Goal: Task Accomplishment & Management: Manage account settings

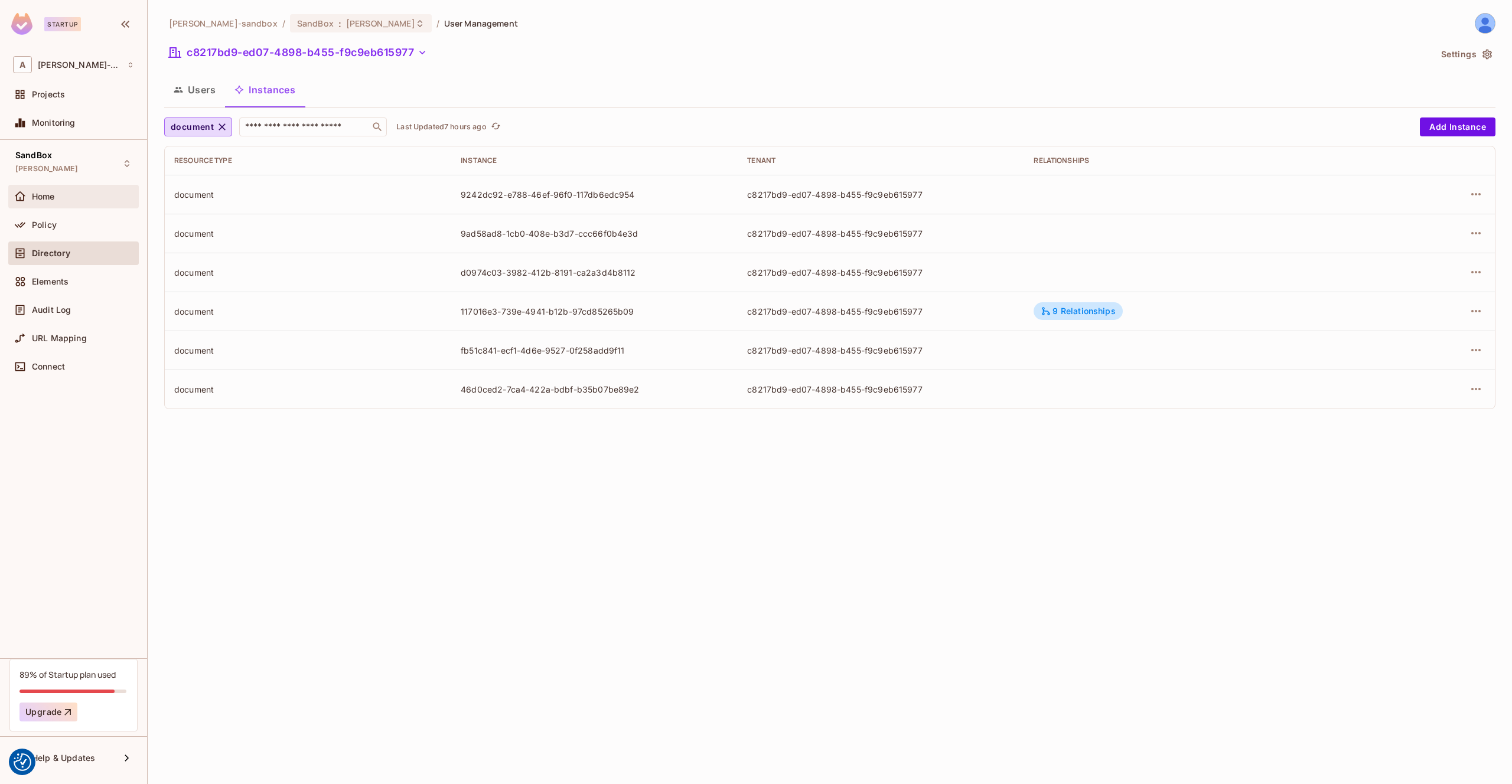
click at [66, 195] on div "Home" at bounding box center [82, 196] width 102 height 9
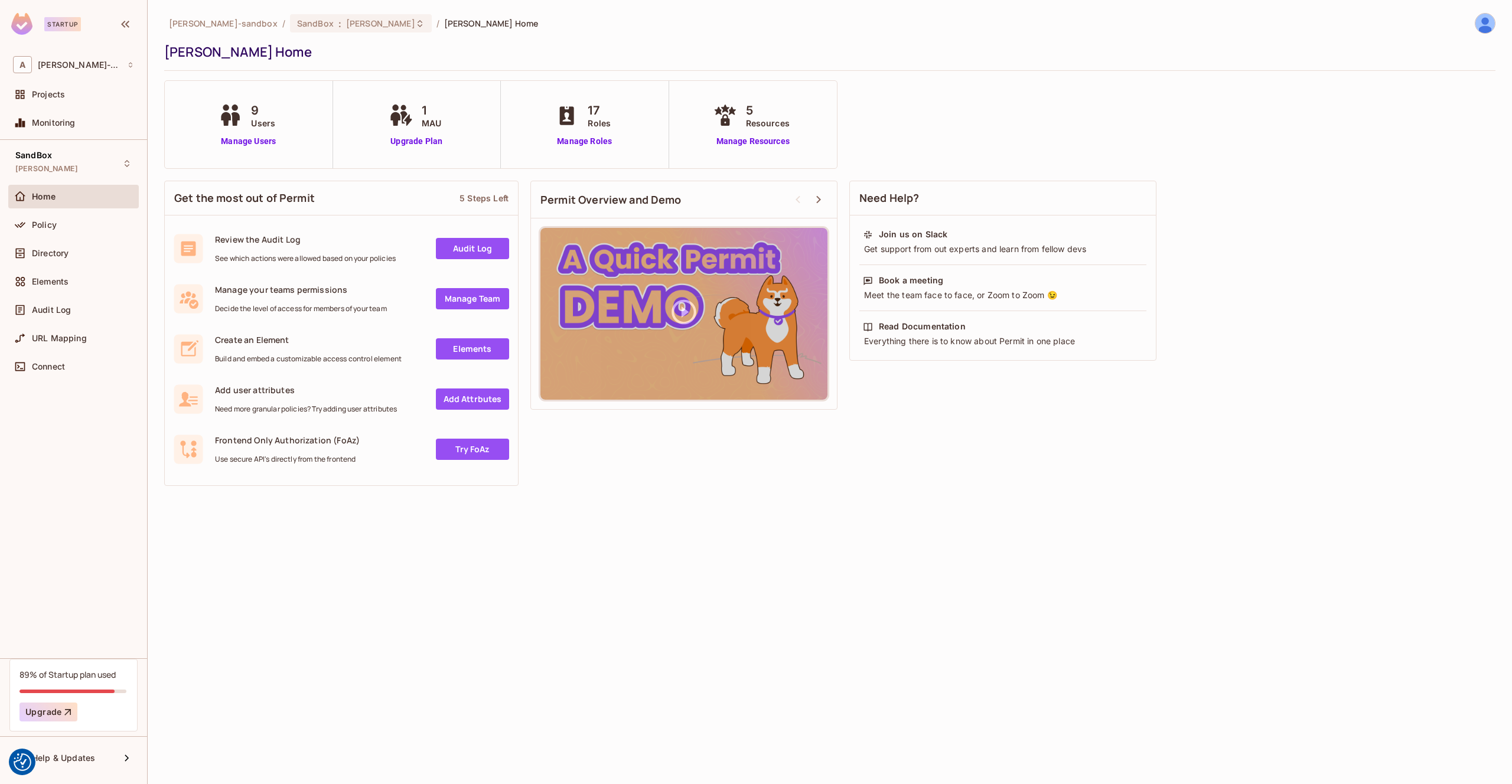
click at [78, 227] on div "Policy" at bounding box center [82, 225] width 102 height 9
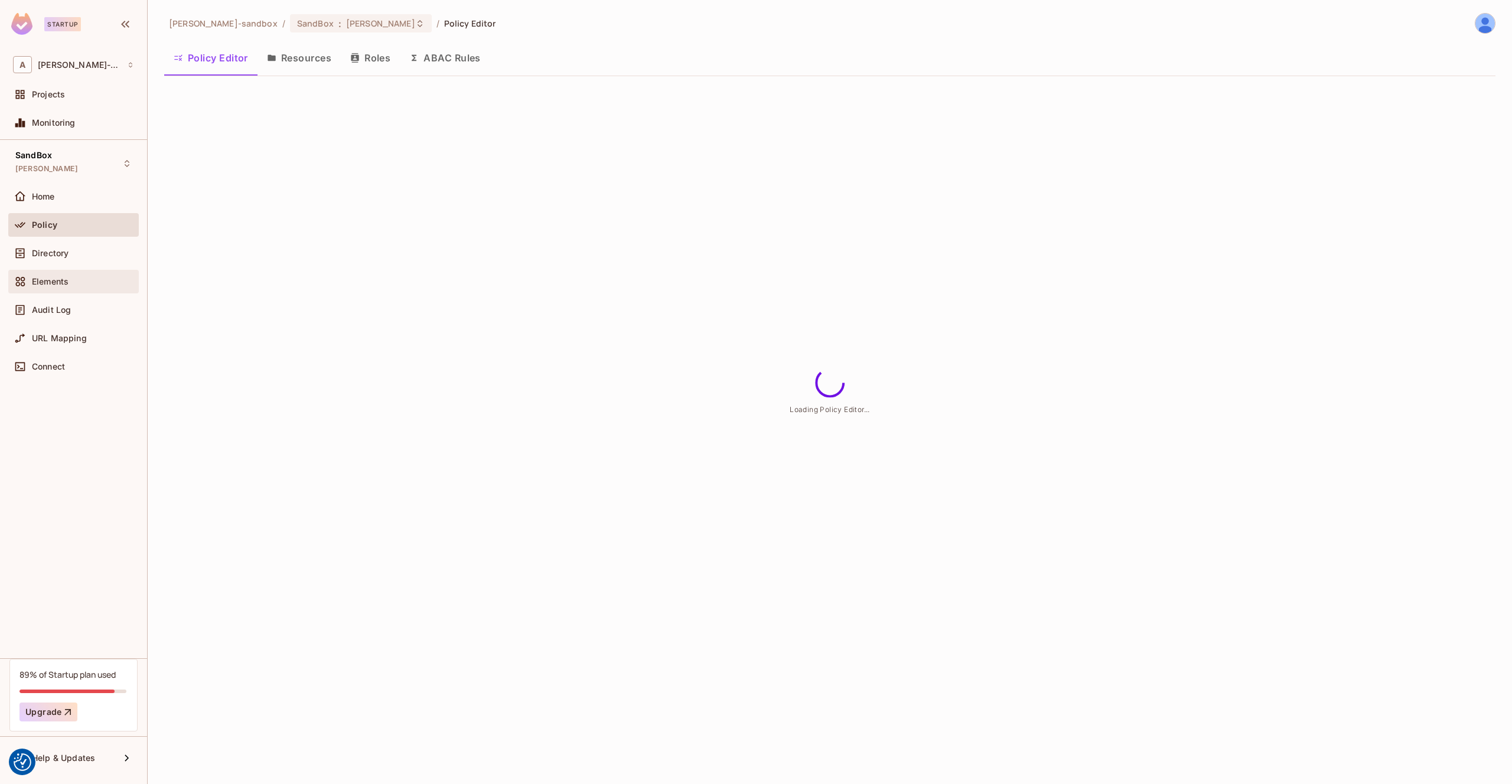
click at [75, 278] on div "Elements" at bounding box center [82, 281] width 102 height 9
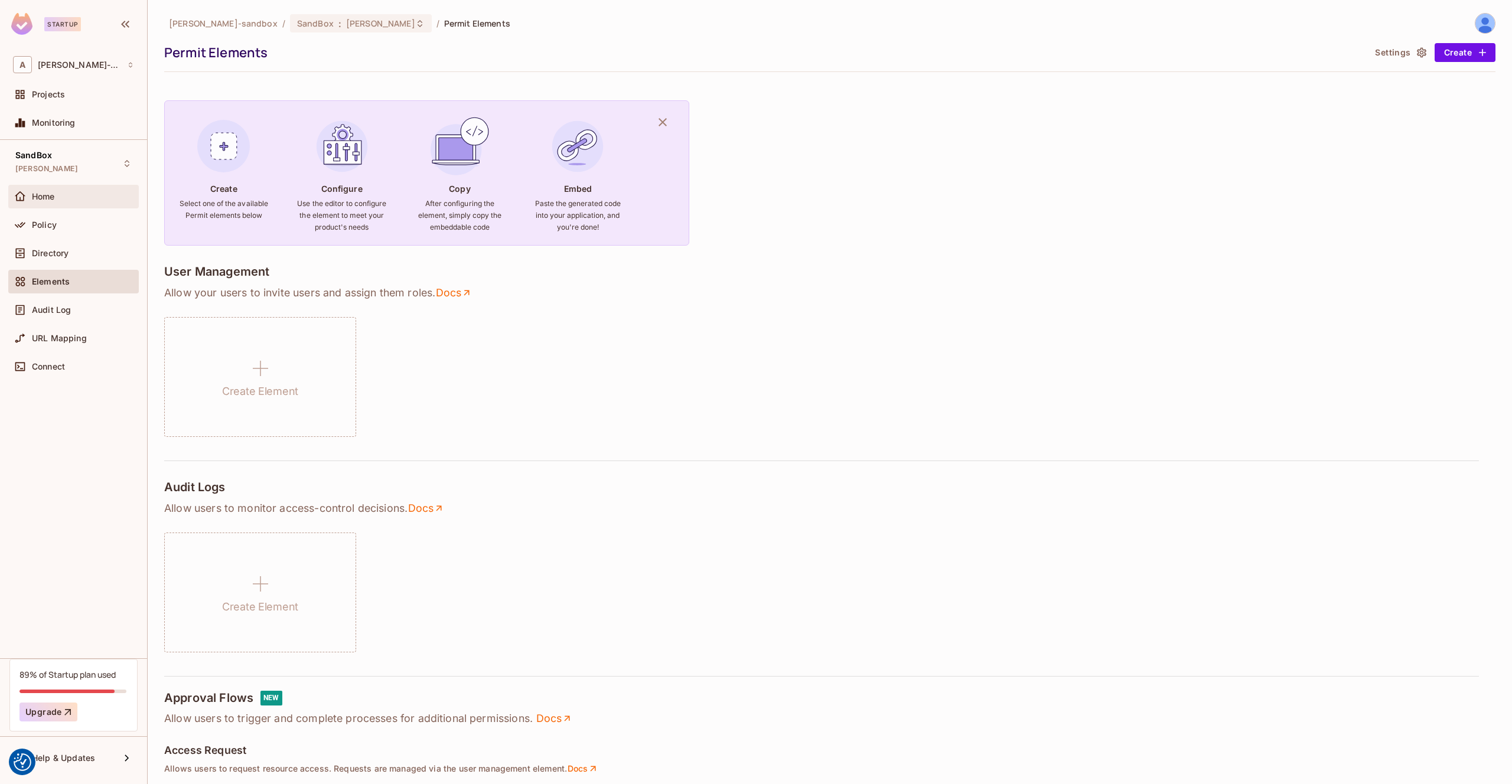
click at [61, 198] on div "Home" at bounding box center [82, 196] width 102 height 9
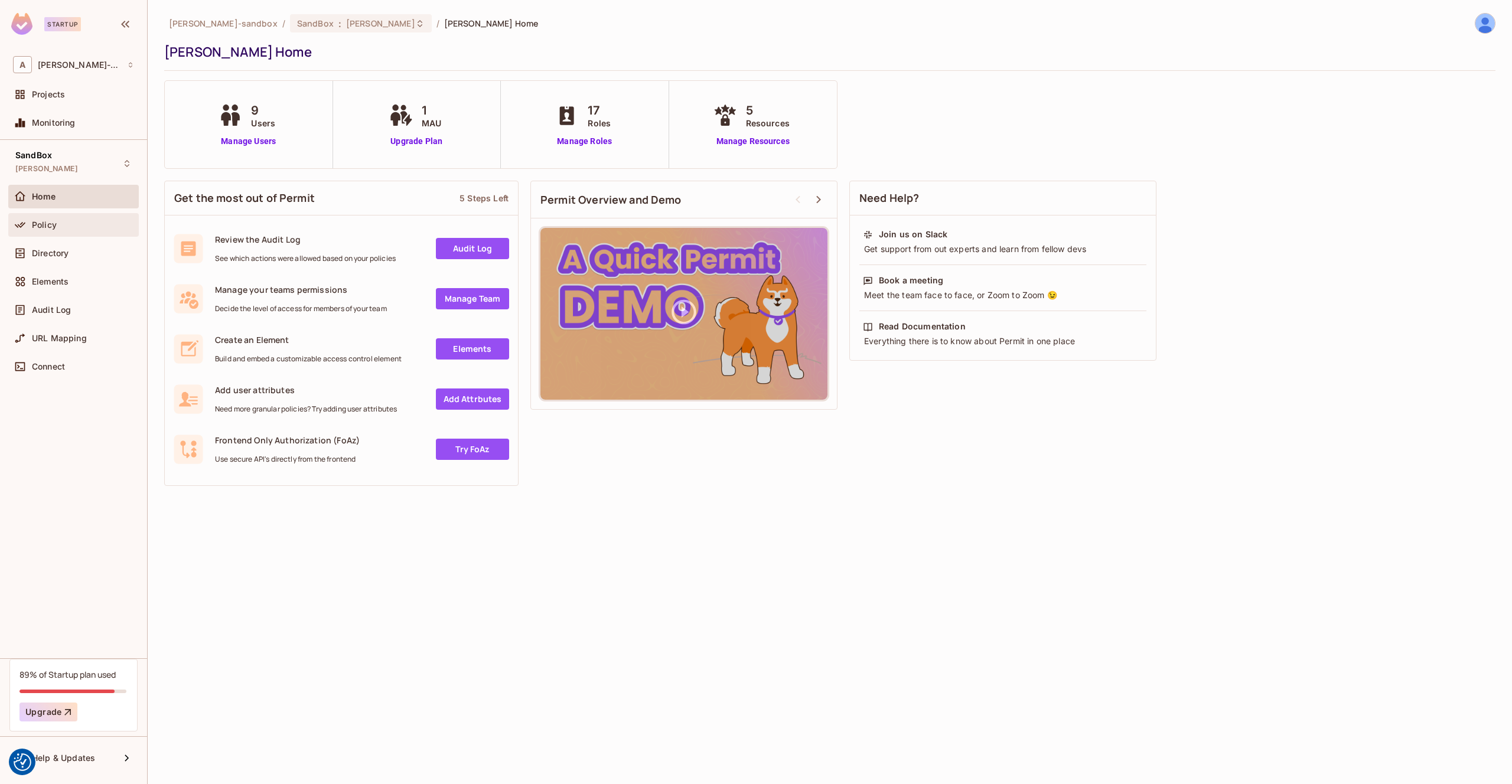
click at [45, 218] on div "Policy" at bounding box center [73, 225] width 121 height 14
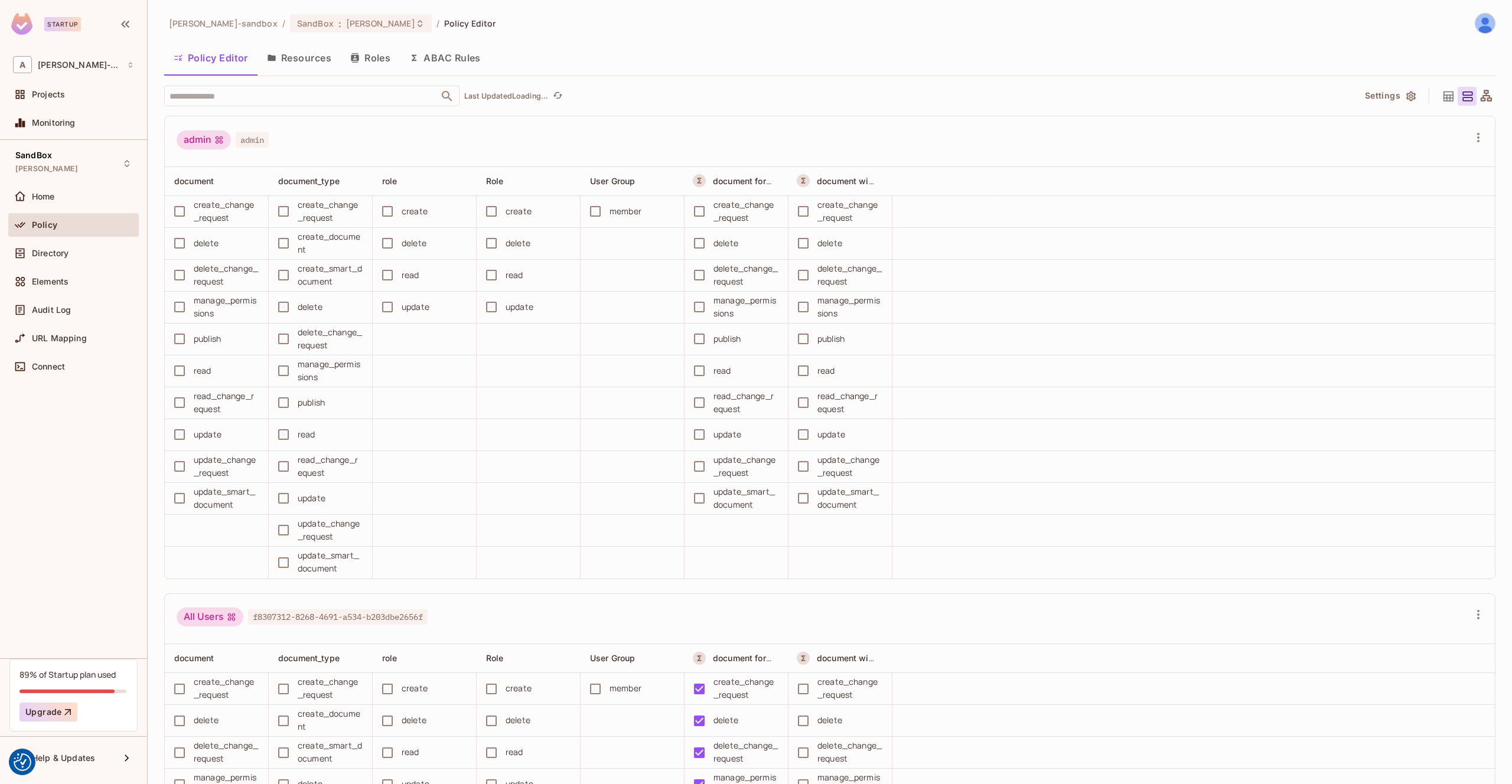
click at [322, 61] on button "Resources" at bounding box center [299, 57] width 83 height 29
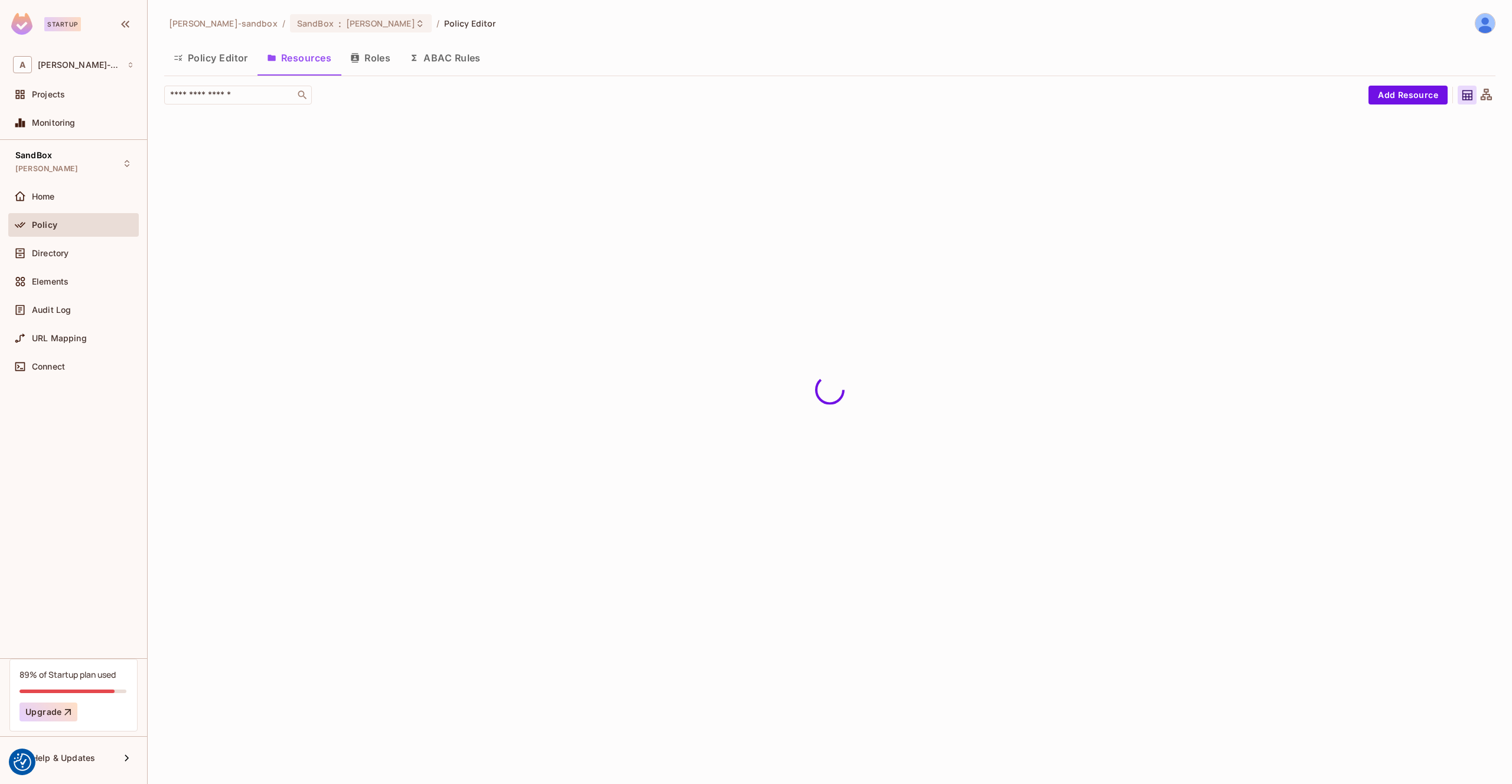
click at [217, 61] on button "Policy Editor" at bounding box center [210, 57] width 93 height 29
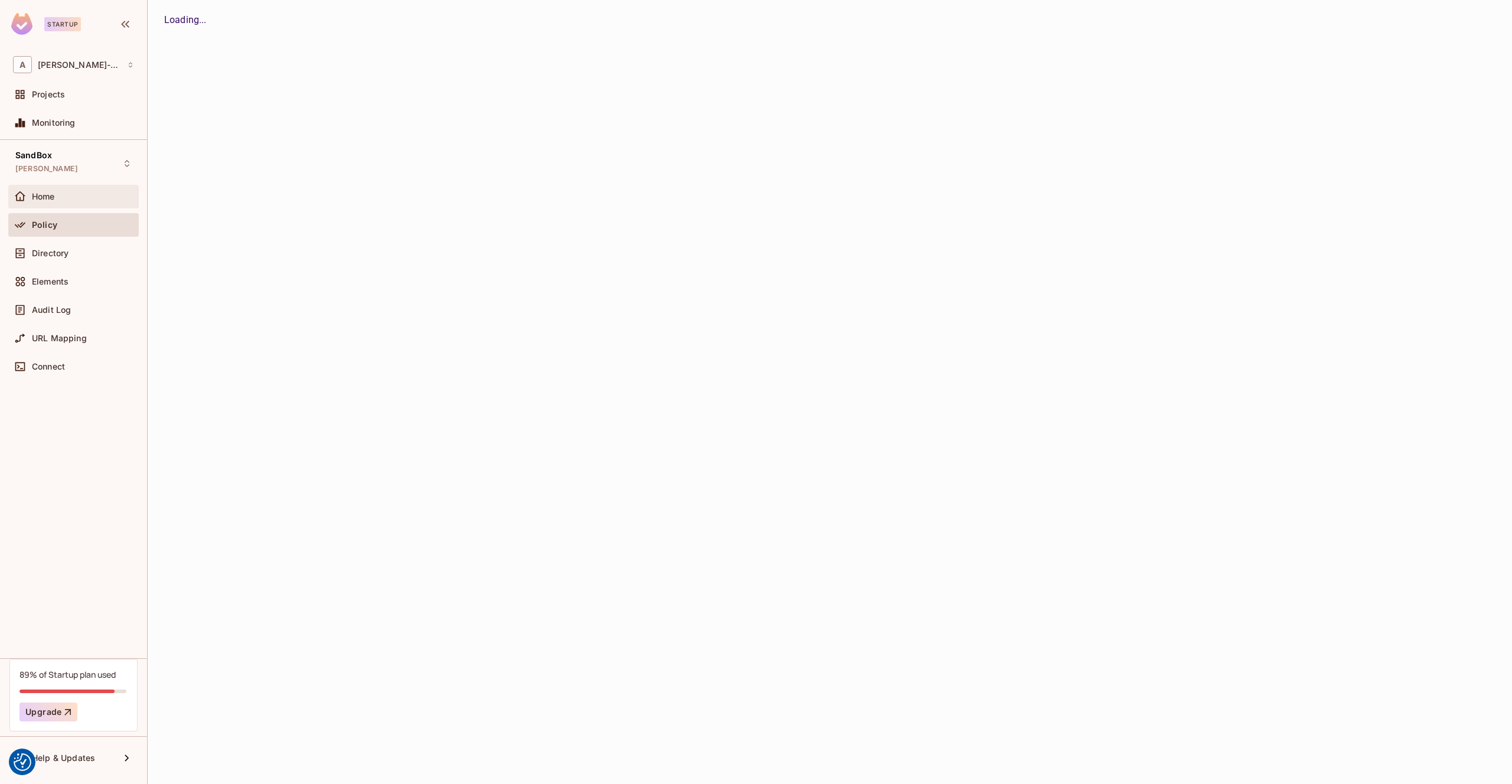
click at [58, 195] on div "Home" at bounding box center [82, 196] width 102 height 9
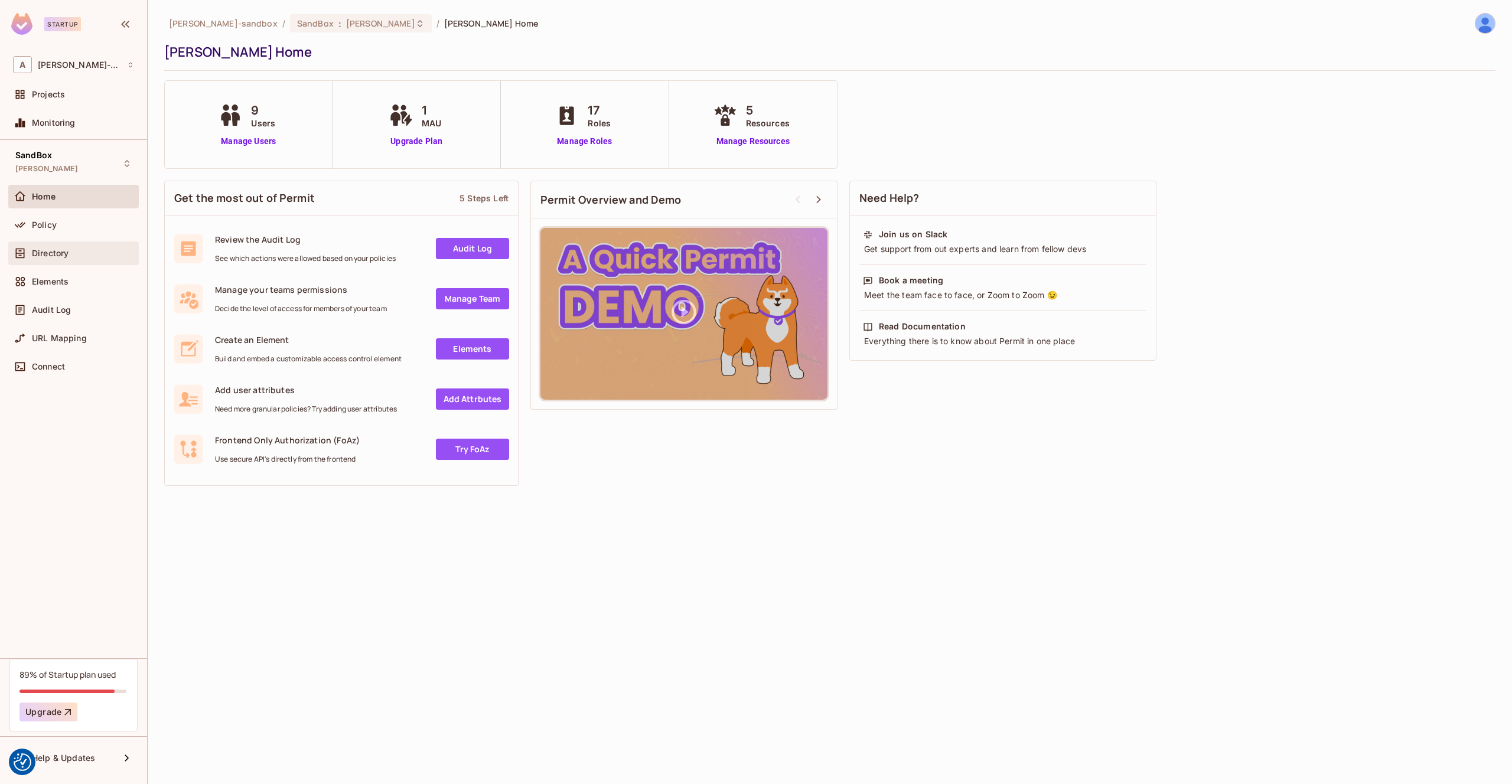
click at [78, 256] on div "Directory" at bounding box center [82, 253] width 102 height 9
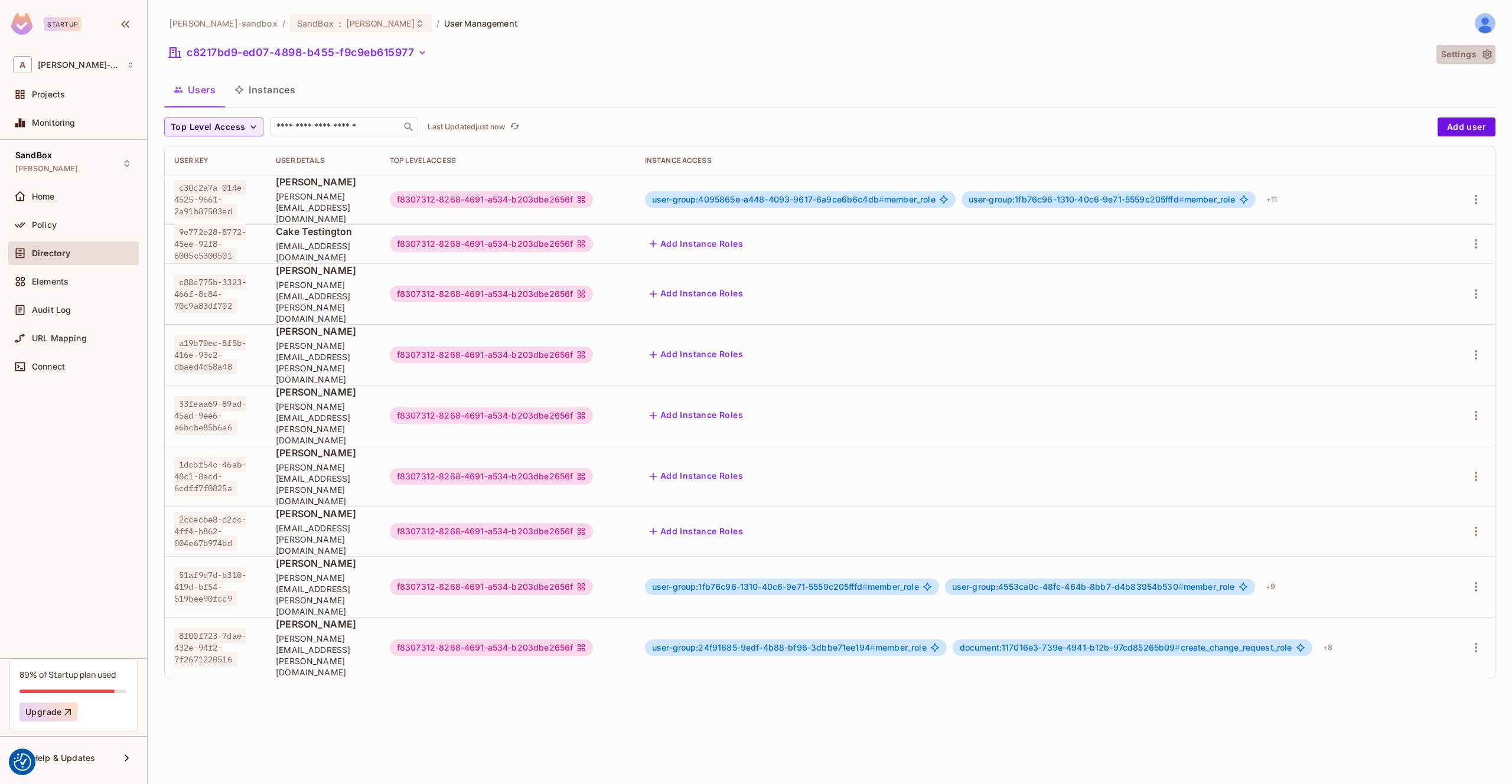
click at [1470, 59] on button "Settings" at bounding box center [1466, 54] width 59 height 19
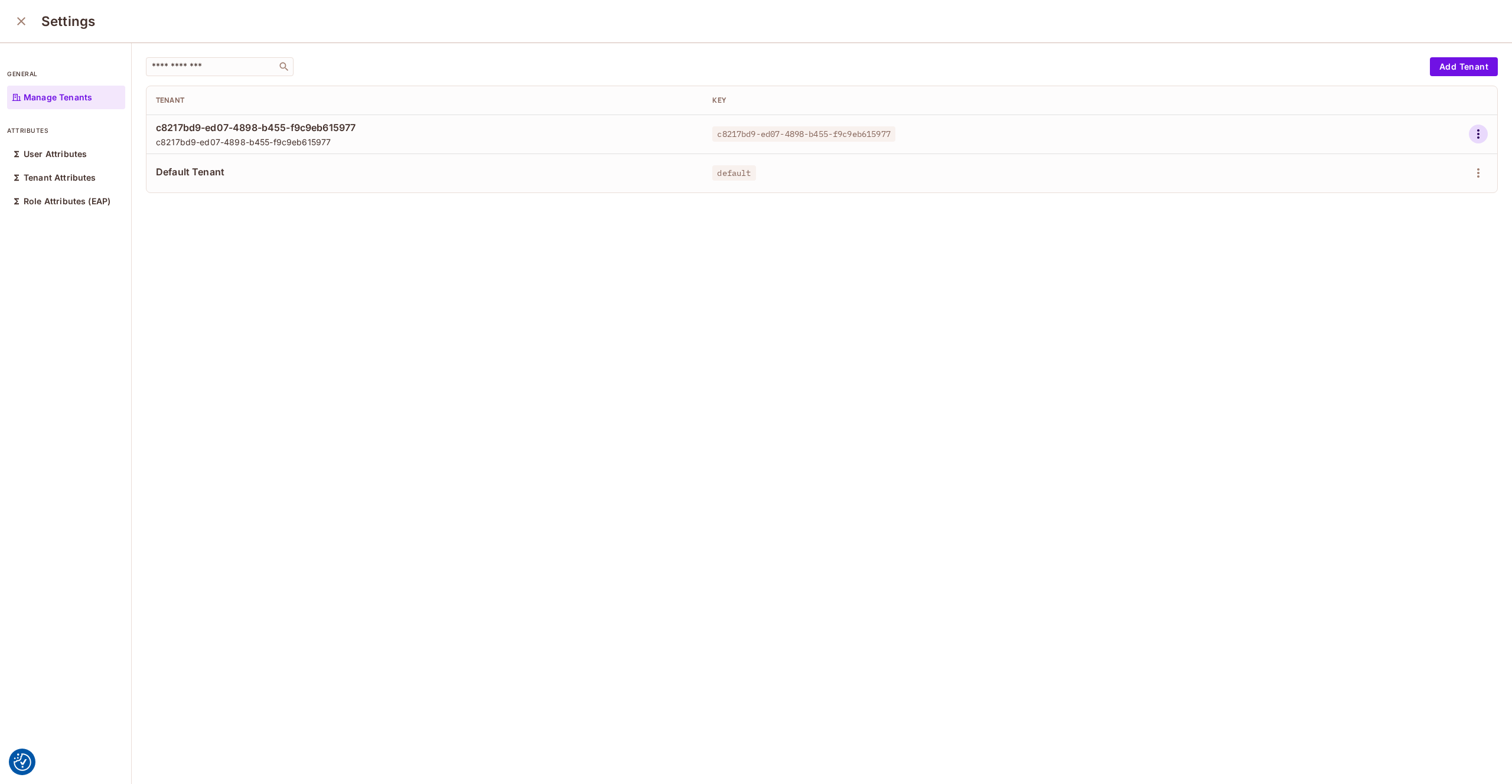
click at [1486, 135] on button "button" at bounding box center [1478, 134] width 19 height 19
click at [1442, 157] on li "Edit" at bounding box center [1427, 161] width 104 height 26
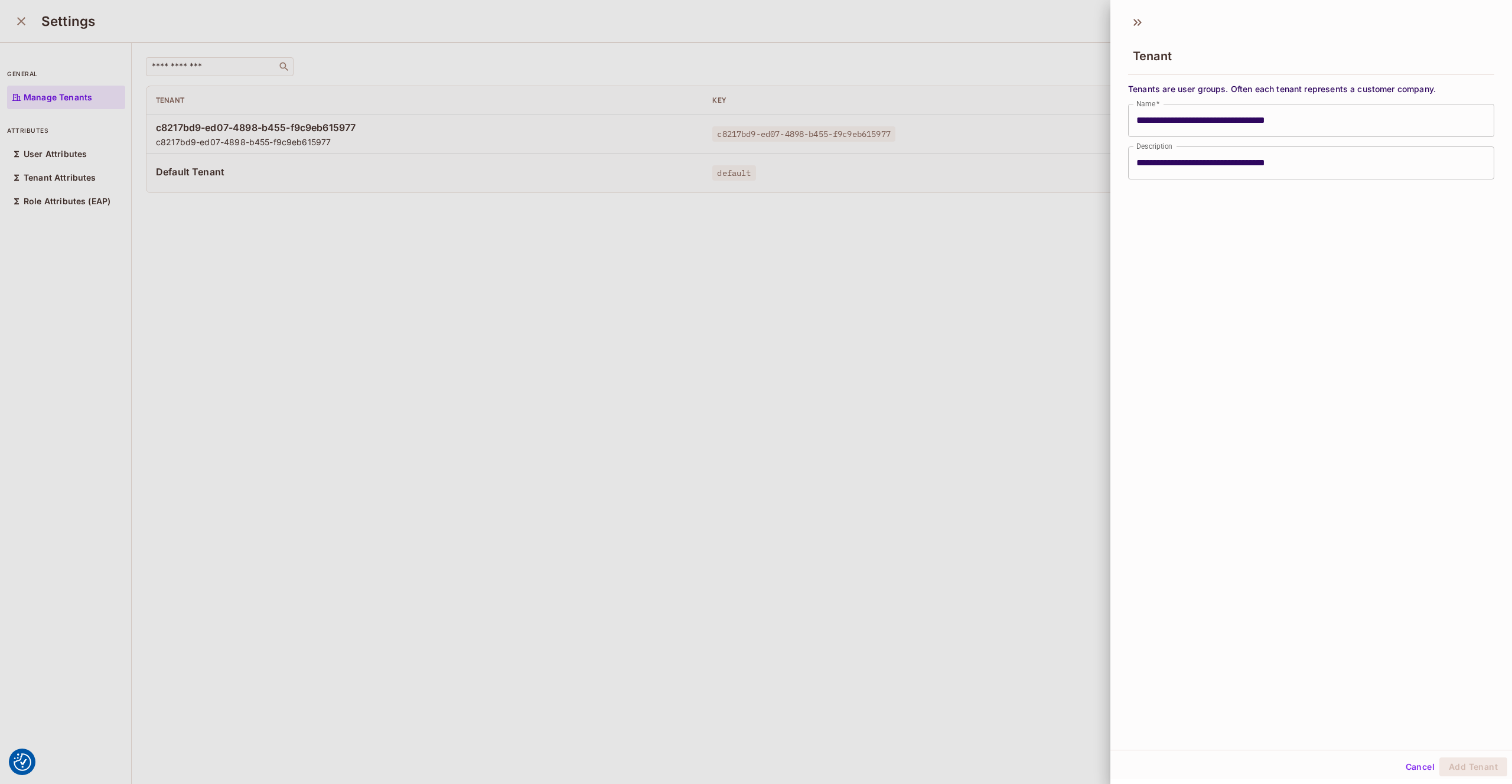
click at [955, 106] on div at bounding box center [756, 392] width 1512 height 784
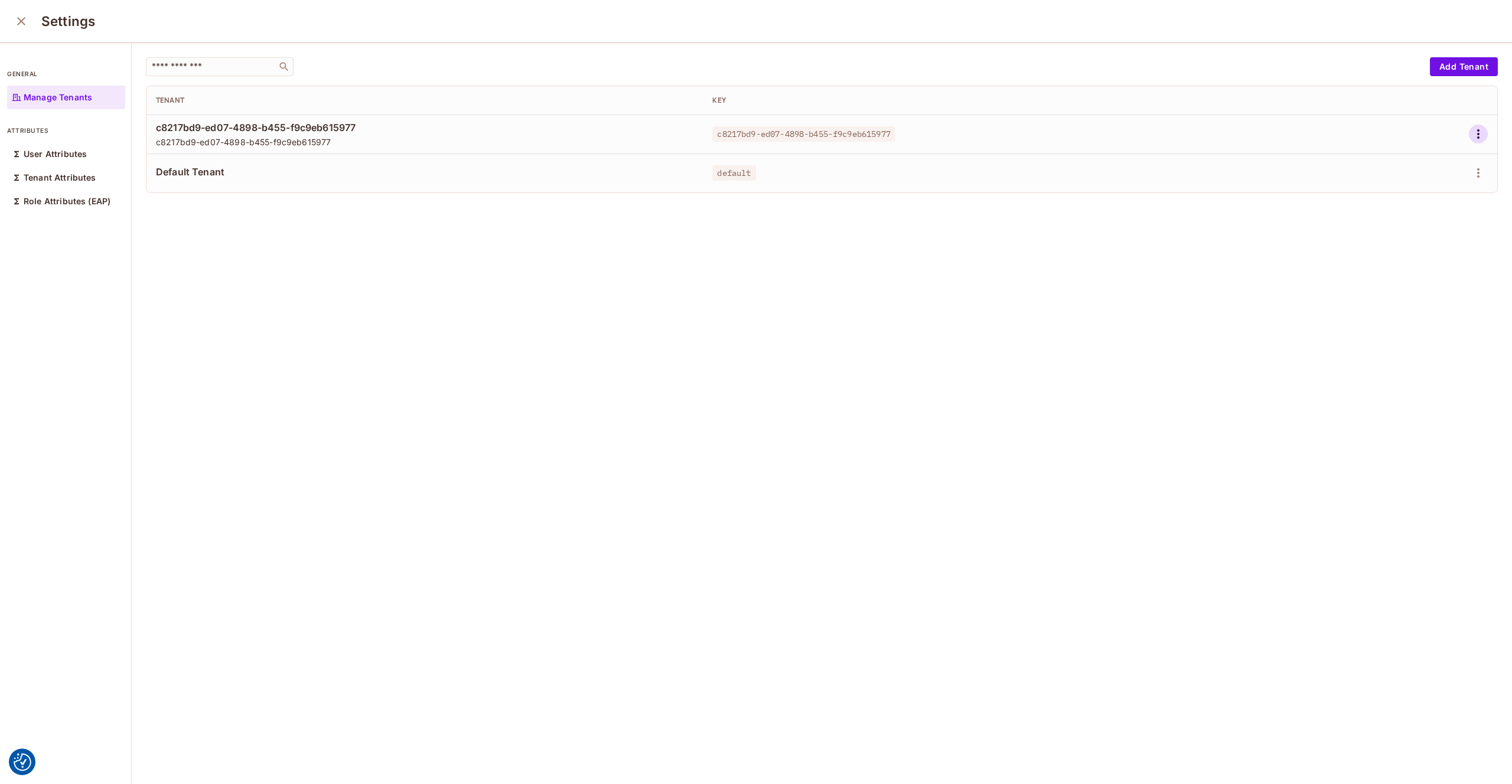
click at [1478, 132] on icon "button" at bounding box center [1478, 134] width 14 height 14
click at [1435, 186] on div "Edit Attributes" at bounding box center [1438, 188] width 59 height 12
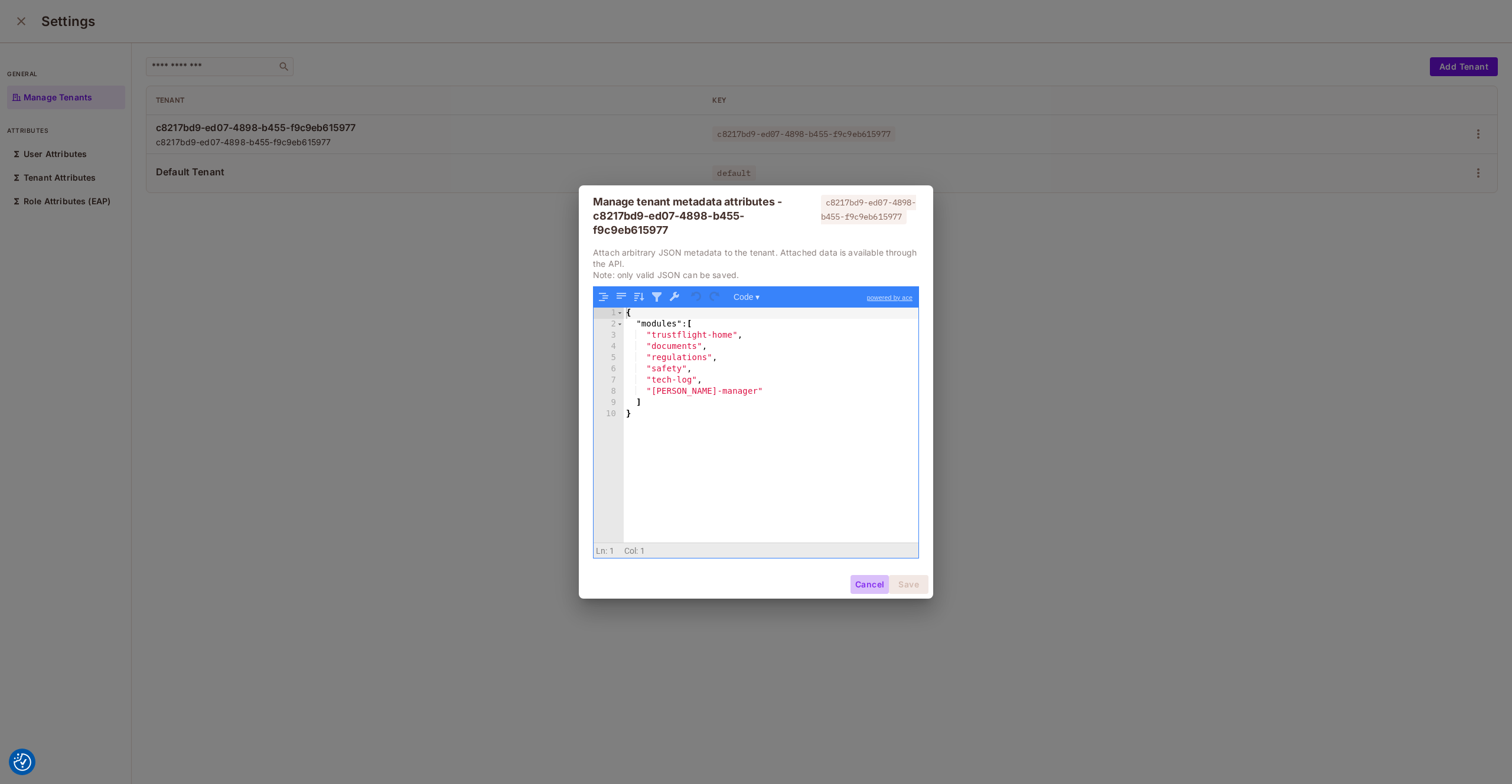
click at [869, 585] on button "Cancel" at bounding box center [870, 585] width 39 height 19
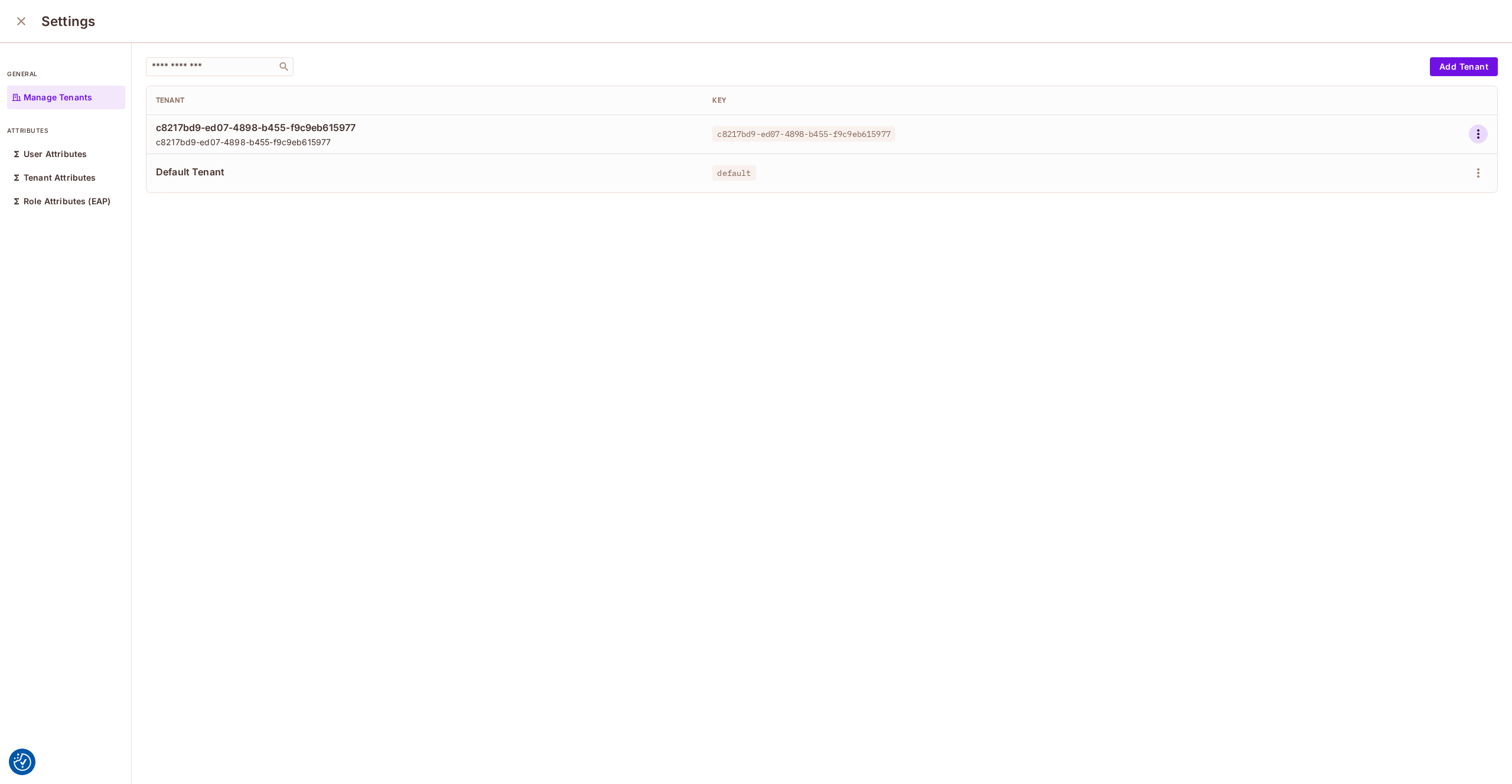
click at [1477, 128] on icon "button" at bounding box center [1478, 134] width 14 height 14
click at [1426, 186] on div "Edit Attributes" at bounding box center [1438, 188] width 59 height 12
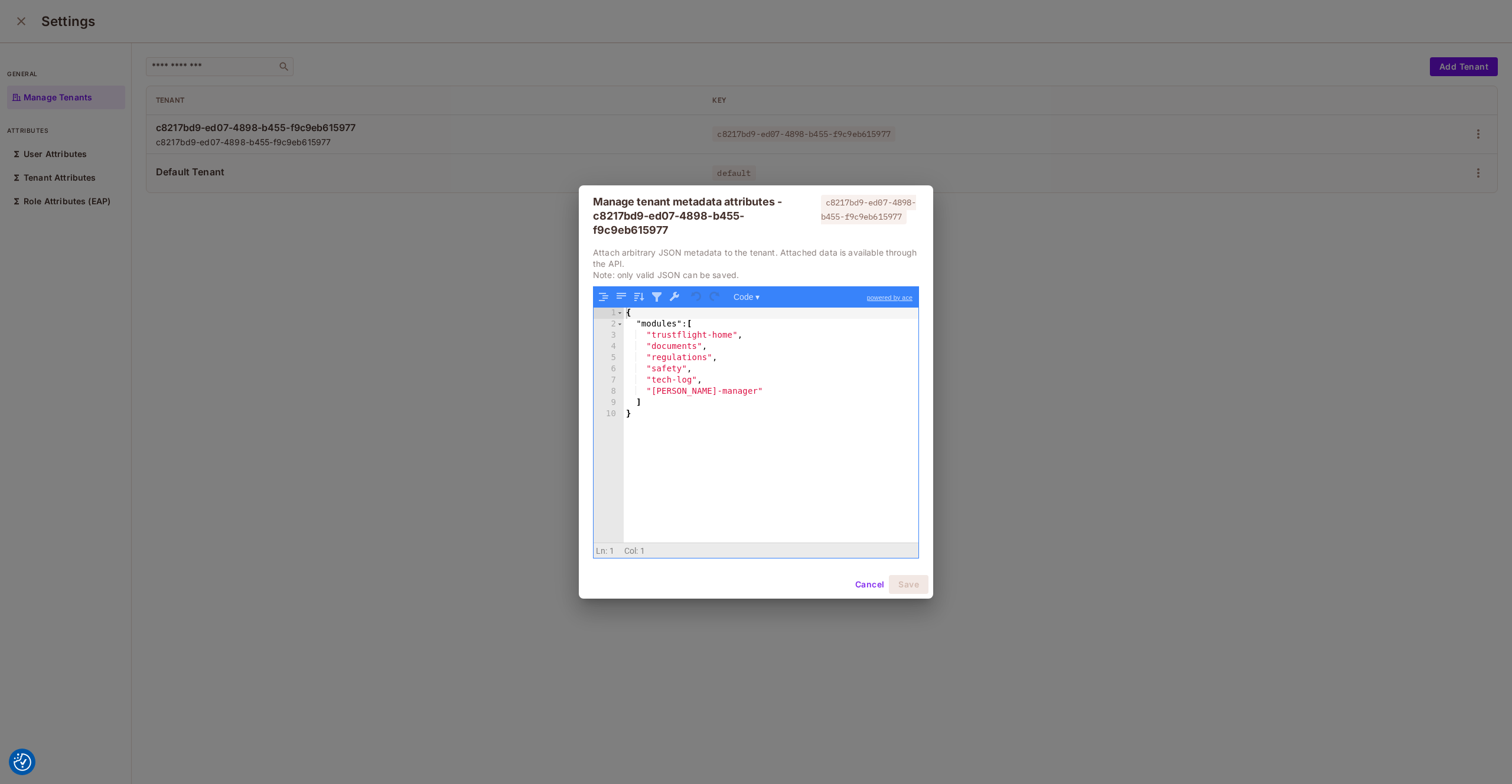
drag, startPoint x: 425, startPoint y: 360, endPoint x: 451, endPoint y: 362, distance: 26.1
click at [427, 360] on div "Manage tenant metadata attributes - c8217bd9-ed07-4898-b455-f9c9eb615977 c8217b…" at bounding box center [756, 392] width 1512 height 784
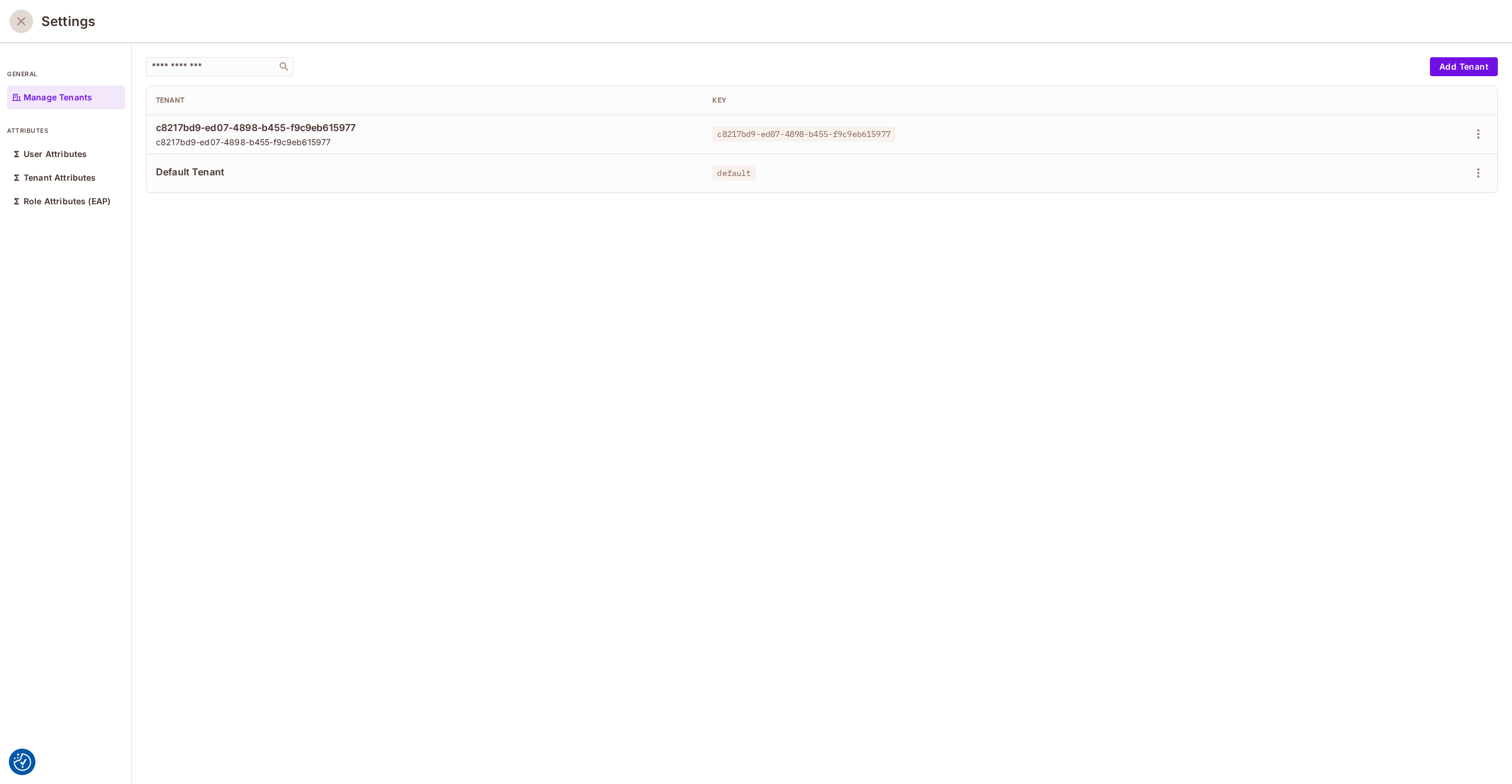
click at [22, 26] on icon "close" at bounding box center [21, 21] width 14 height 14
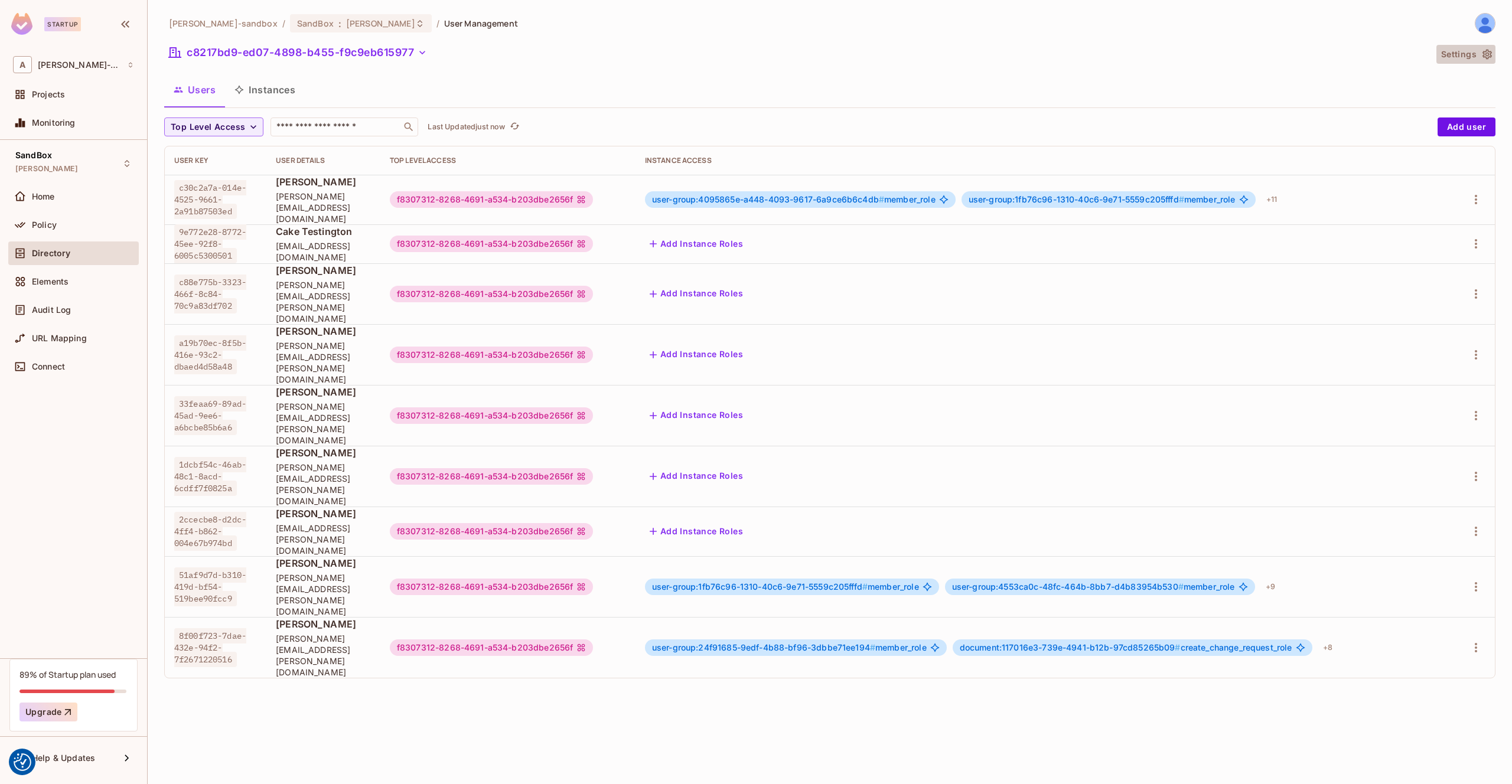
click at [1495, 57] on button "Settings" at bounding box center [1466, 54] width 59 height 19
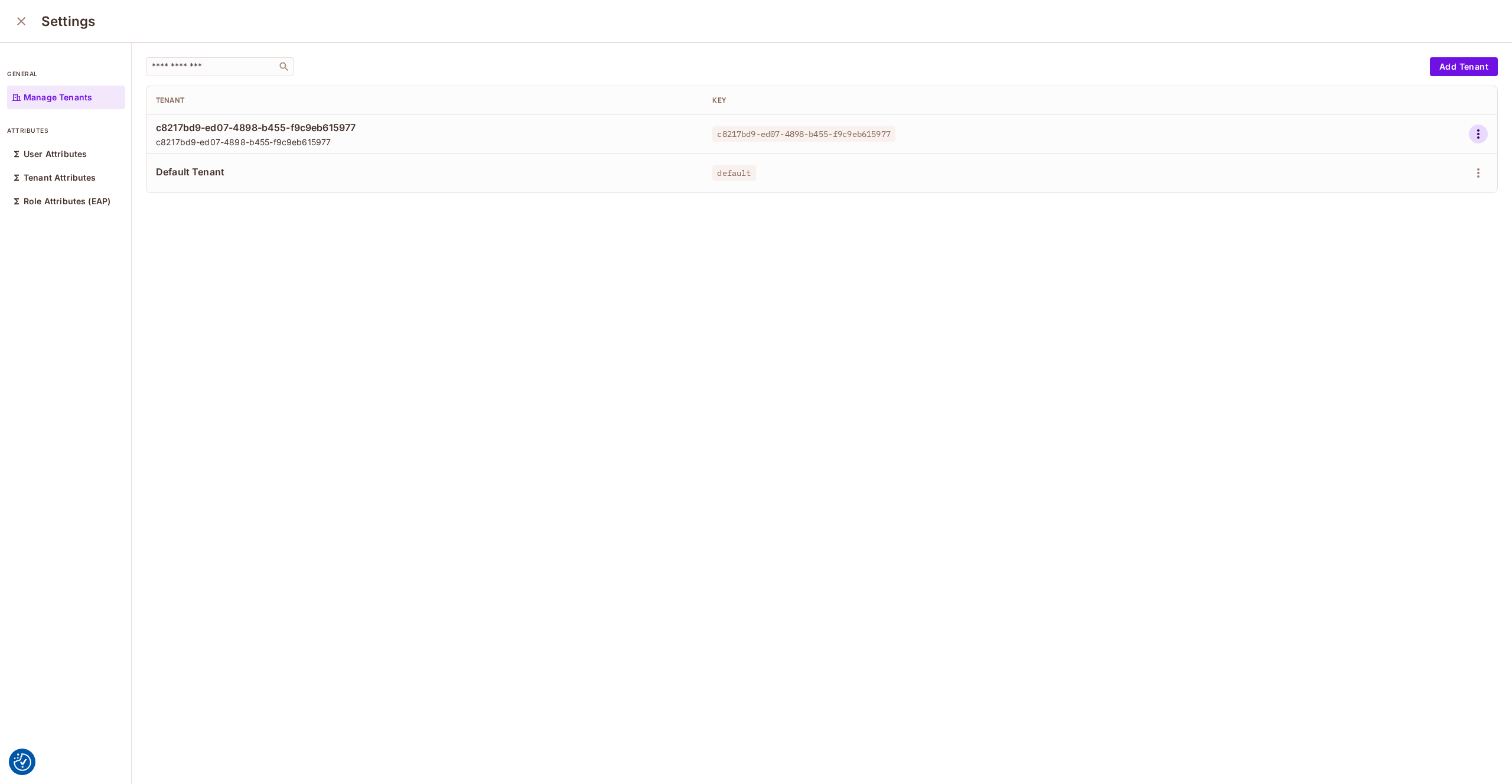
click at [1483, 134] on icon "button" at bounding box center [1478, 134] width 14 height 14
click at [1426, 184] on div "Edit Attributes" at bounding box center [1438, 188] width 59 height 12
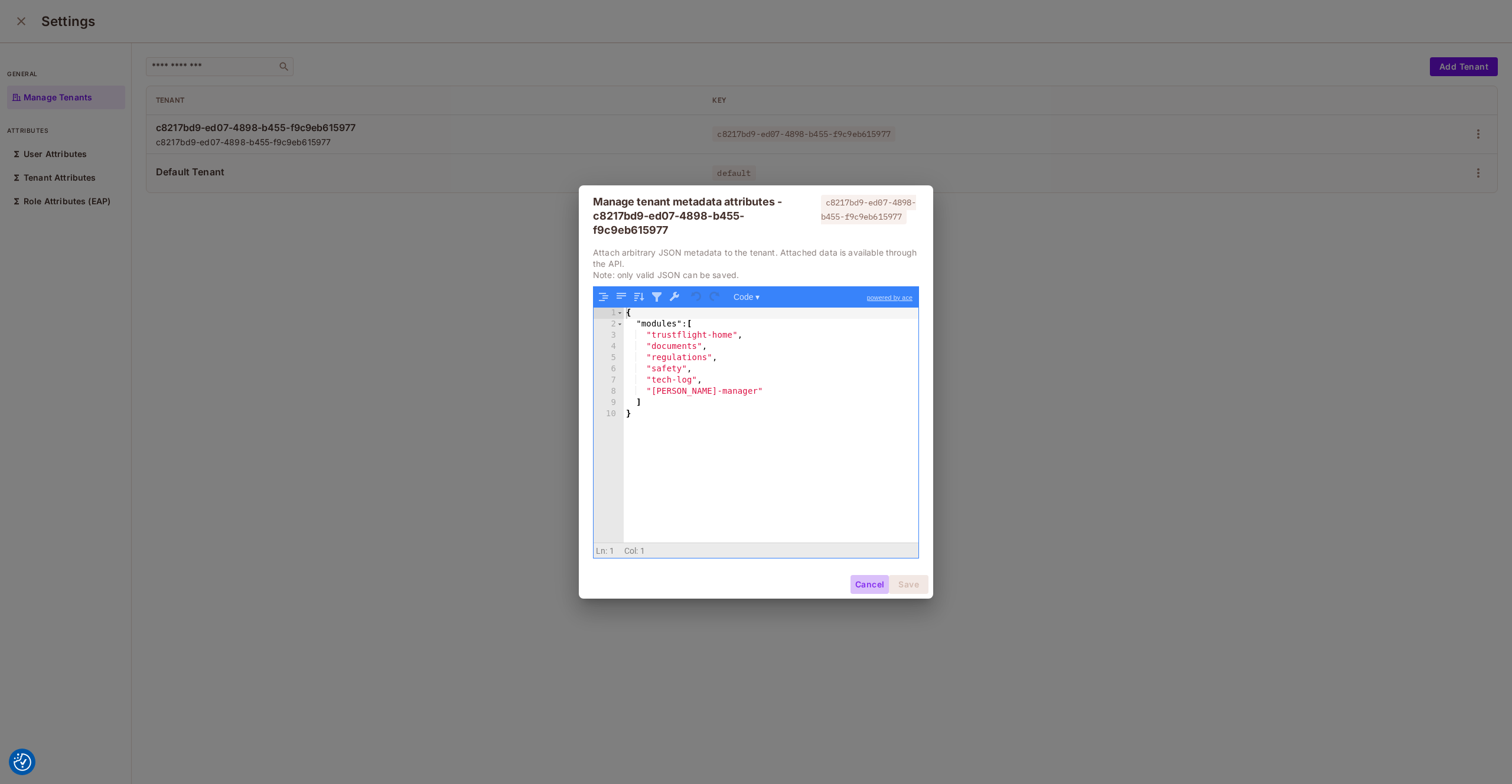
click at [867, 586] on button "Cancel" at bounding box center [870, 585] width 39 height 19
